Goal: Transaction & Acquisition: Purchase product/service

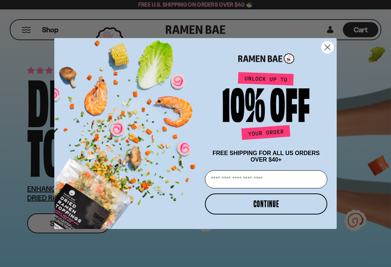
click at [331, 43] on circle "Close dialog" at bounding box center [327, 47] width 12 height 12
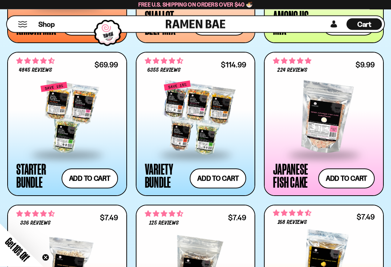
scroll to position [694, 0]
click at [49, 150] on span at bounding box center [67, 155] width 88 height 25
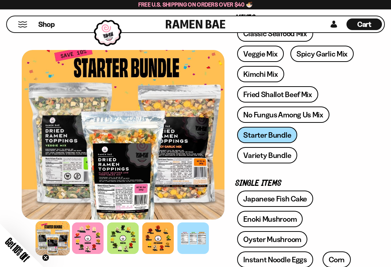
scroll to position [140, 0]
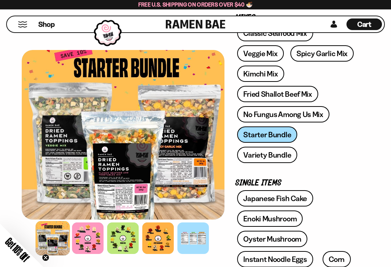
click at [196, 232] on div at bounding box center [192, 237] width 31 height 31
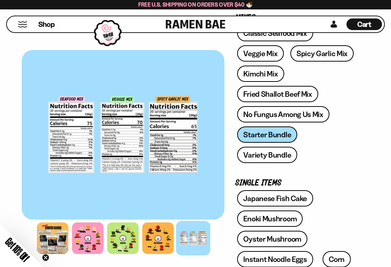
scroll to position [140, 0]
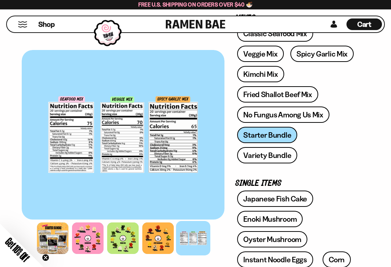
click at [273, 154] on link "Variety Bundle" at bounding box center [267, 155] width 60 height 16
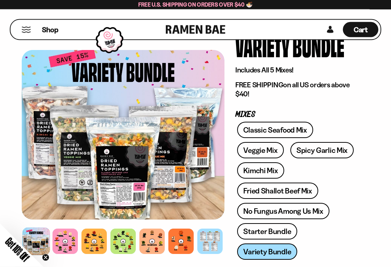
scroll to position [43, 0]
click at [216, 245] on div at bounding box center [209, 240] width 25 height 25
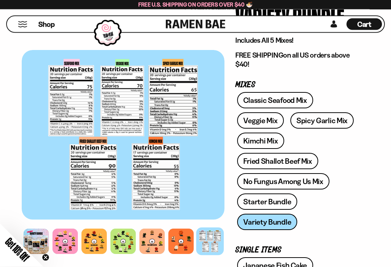
scroll to position [79, 0]
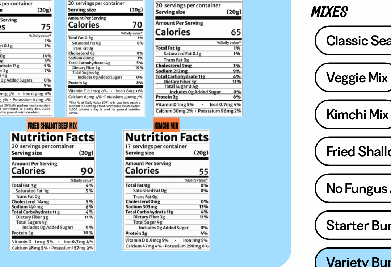
click at [237, 86] on link "Classic Seafood Mix" at bounding box center [275, 94] width 76 height 16
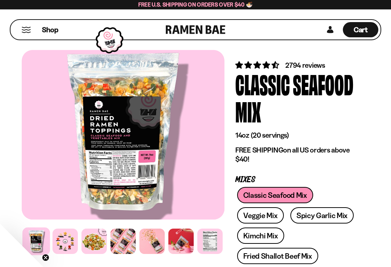
scroll to position [5, 0]
